Goal: Check status: Check status

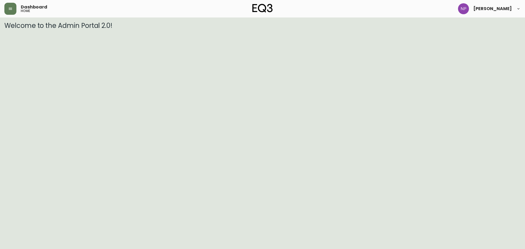
click at [11, 15] on div "Dashboard home [PERSON_NAME]" at bounding box center [262, 9] width 516 height 18
click at [10, 13] on button "button" at bounding box center [10, 9] width 12 height 12
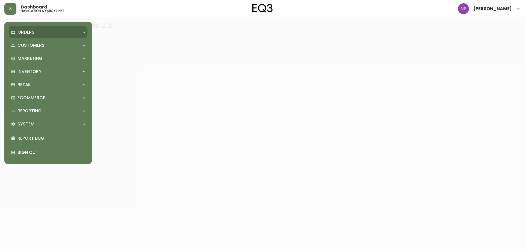
click at [15, 31] on icon at bounding box center [13, 32] width 4 height 3
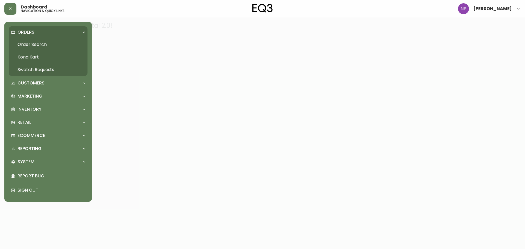
click at [36, 43] on link "Order Search" at bounding box center [48, 44] width 79 height 13
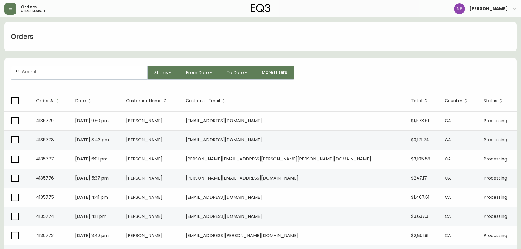
click at [38, 76] on div at bounding box center [79, 72] width 136 height 13
paste input "8584362"
type input "8584362"
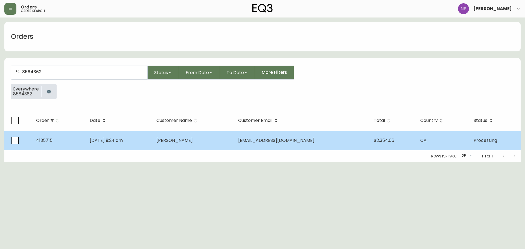
click at [152, 145] on td "[DATE] 9:24 am" at bounding box center [118, 140] width 67 height 19
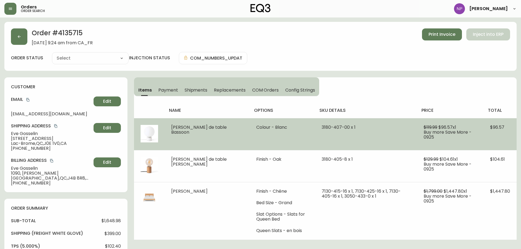
type input "Processing"
select select "PROCESSING"
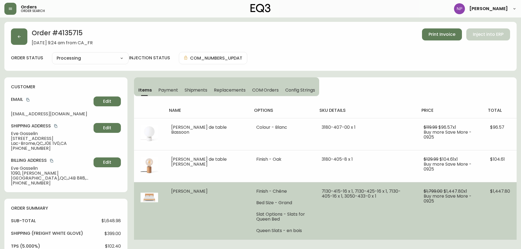
click at [386, 222] on td "7130-415-16 x 1, 7130-425-16 x 1, 7130-405-16 x 1, 3050-433-0 x 1" at bounding box center [366, 211] width 102 height 58
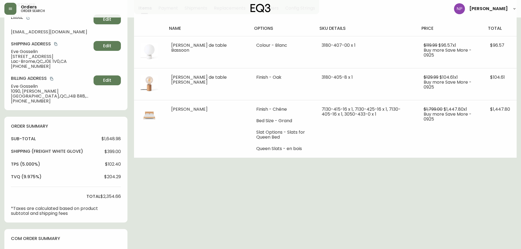
scroll to position [109, 0]
